Goal: Information Seeking & Learning: Learn about a topic

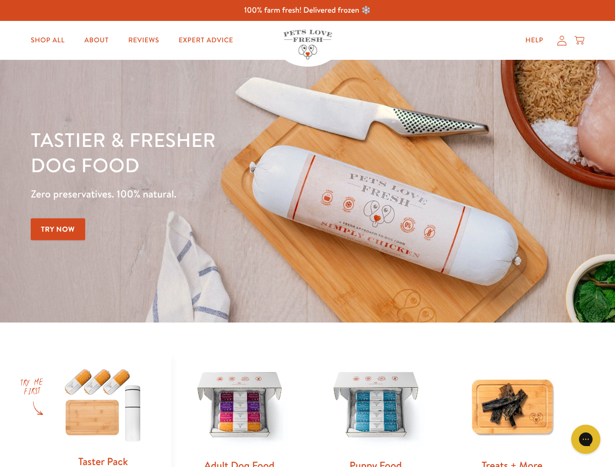
click at [307, 234] on div "Tastier & fresher dog food Zero preservatives. 100% natural. Try Now" at bounding box center [215, 191] width 369 height 129
click at [586, 440] on icon "Gorgias live chat" at bounding box center [585, 439] width 9 height 9
